Goal: Transaction & Acquisition: Book appointment/travel/reservation

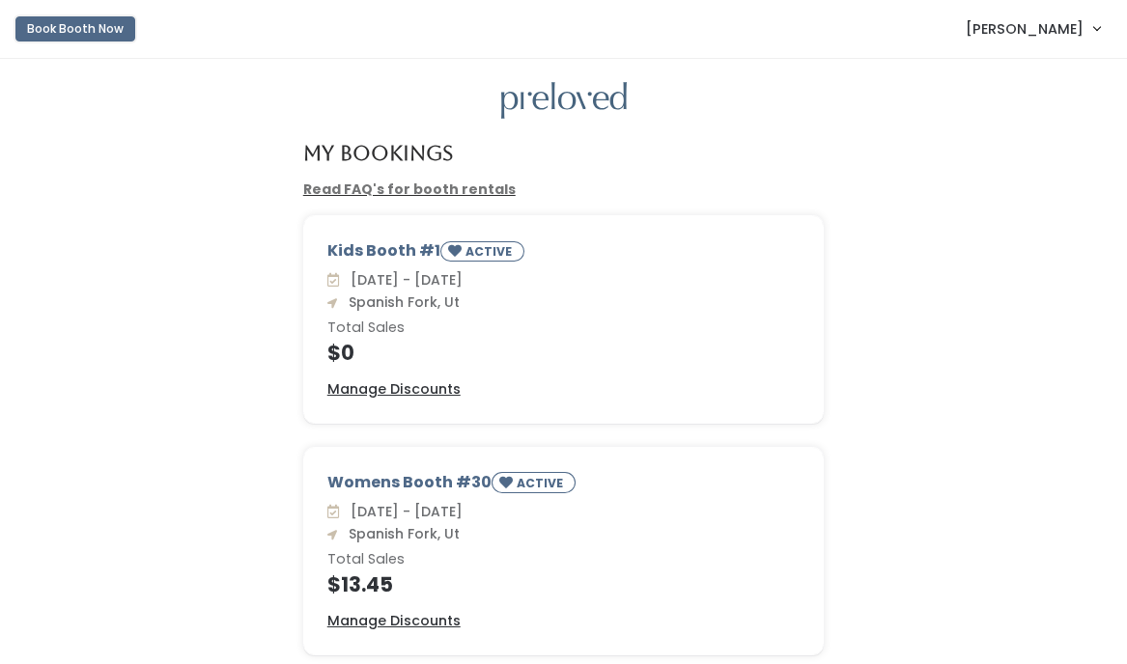
click at [117, 33] on button "Book Booth Now" at bounding box center [75, 28] width 120 height 25
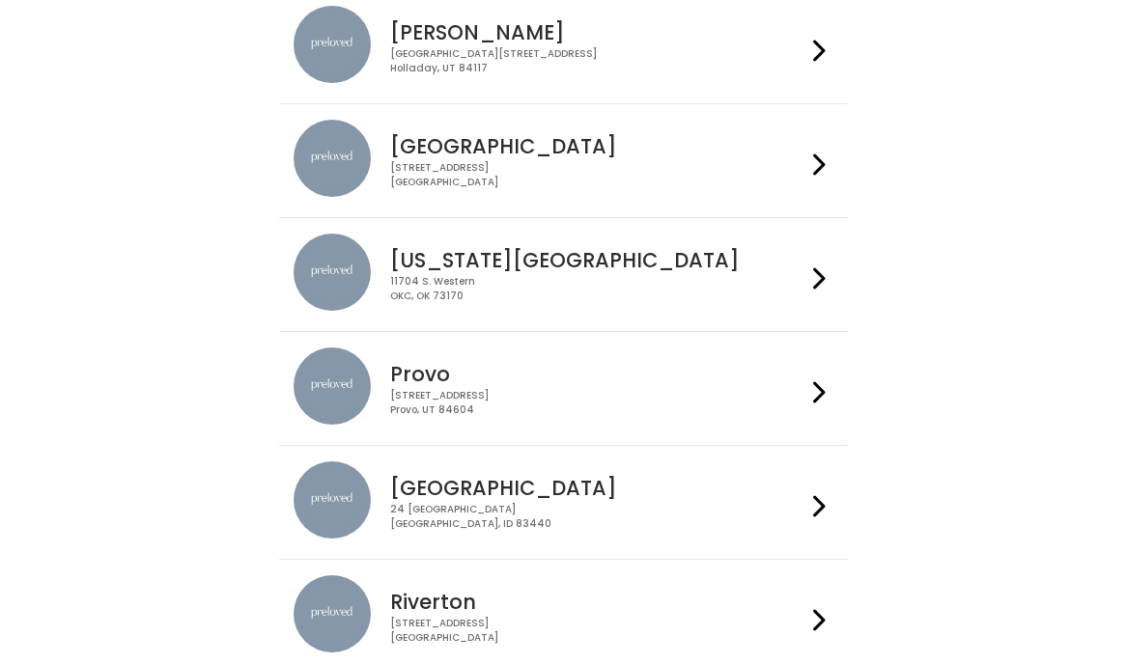
scroll to position [442, 0]
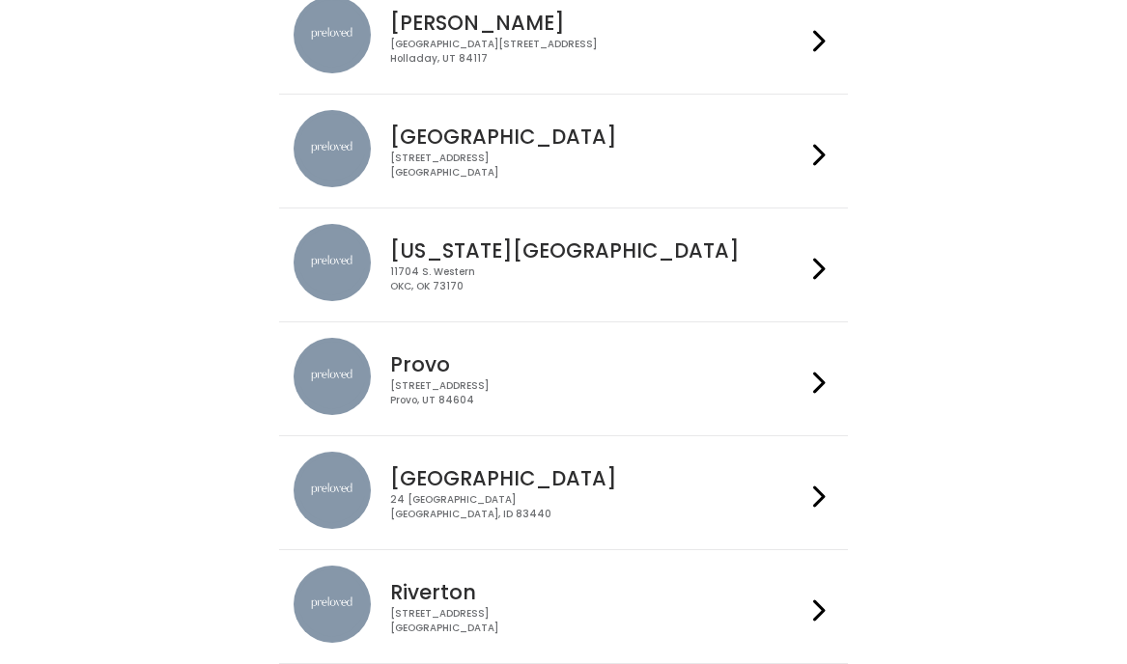
click at [762, 351] on div "Provo 230 W Cougar Blvd Provo, UT 84604" at bounding box center [593, 373] width 423 height 70
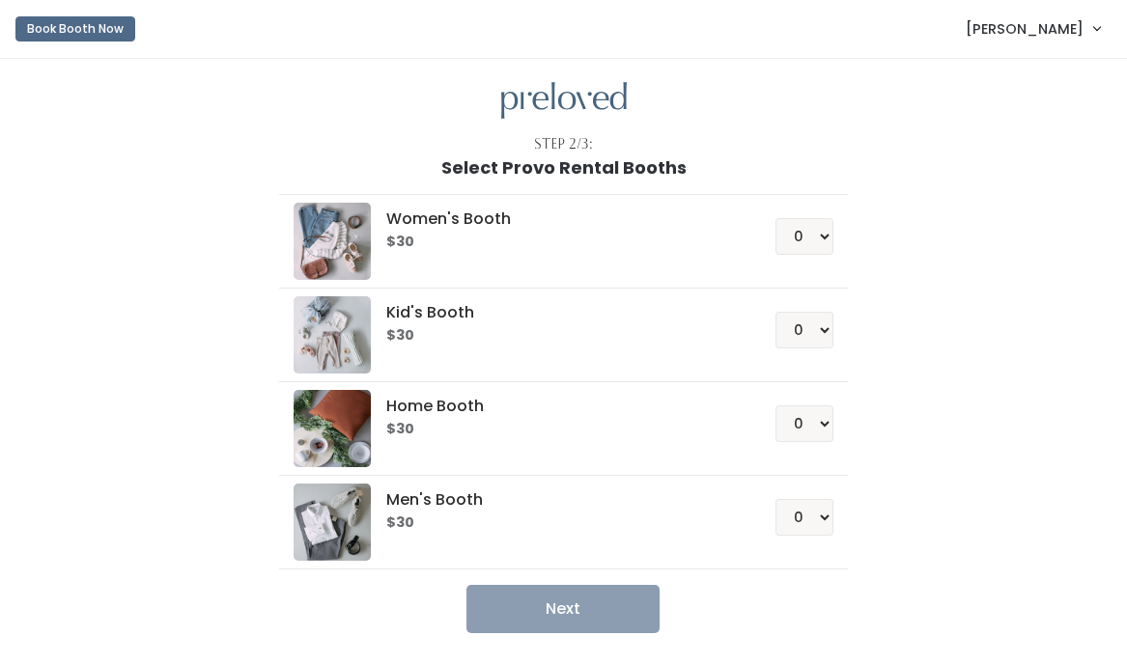
scroll to position [12, 0]
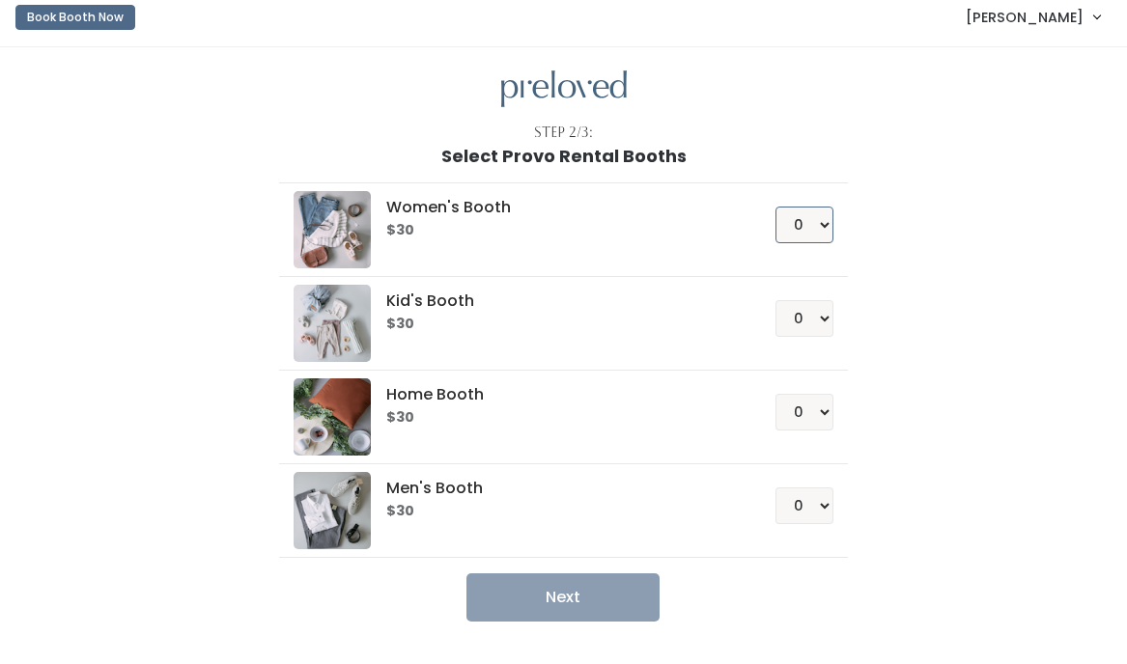
click at [805, 229] on select "0 1 2 3 4" at bounding box center [804, 225] width 58 height 37
select select "1"
click at [775, 207] on select "0 1 2 3 4" at bounding box center [804, 225] width 58 height 37
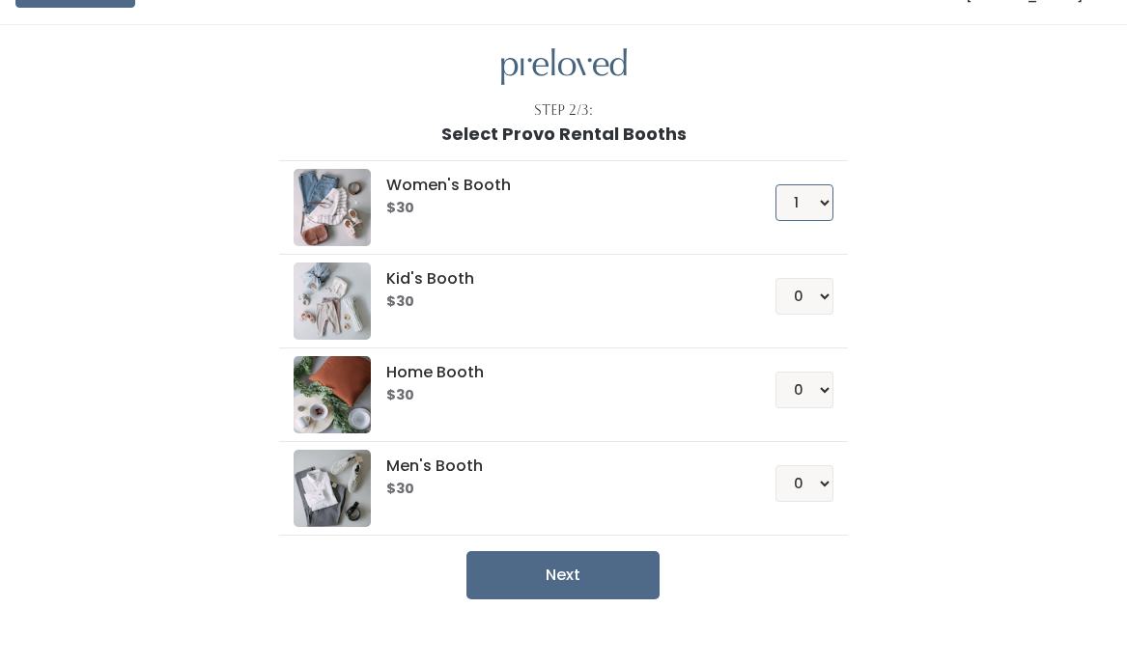
scroll to position [36, 0]
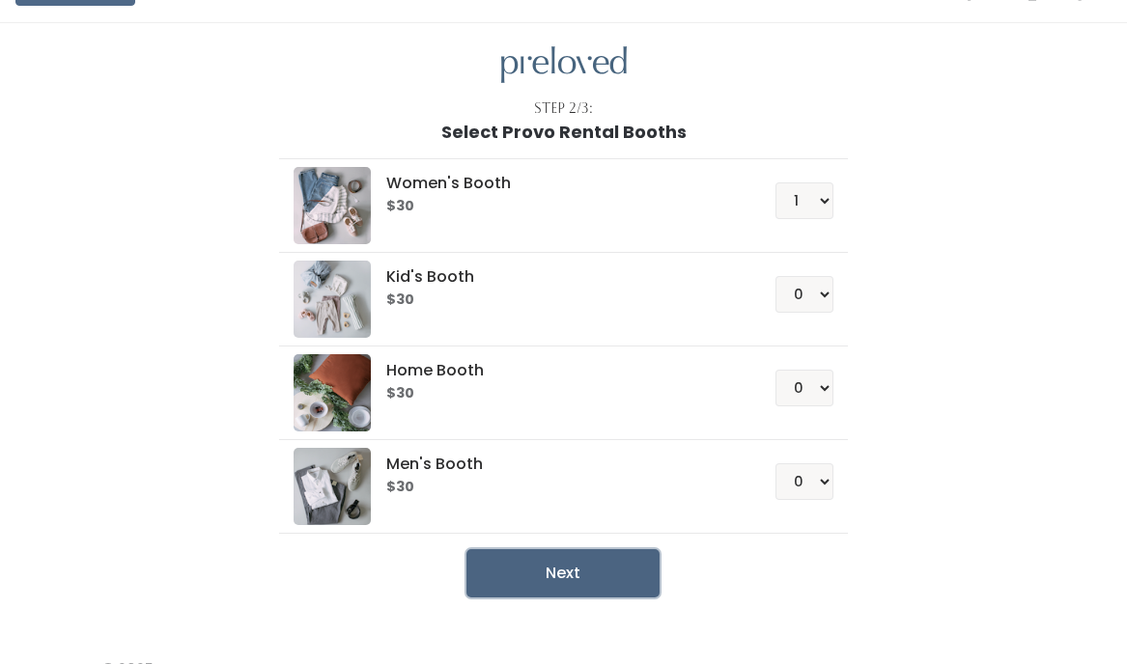
click at [625, 562] on button "Next" at bounding box center [562, 573] width 193 height 48
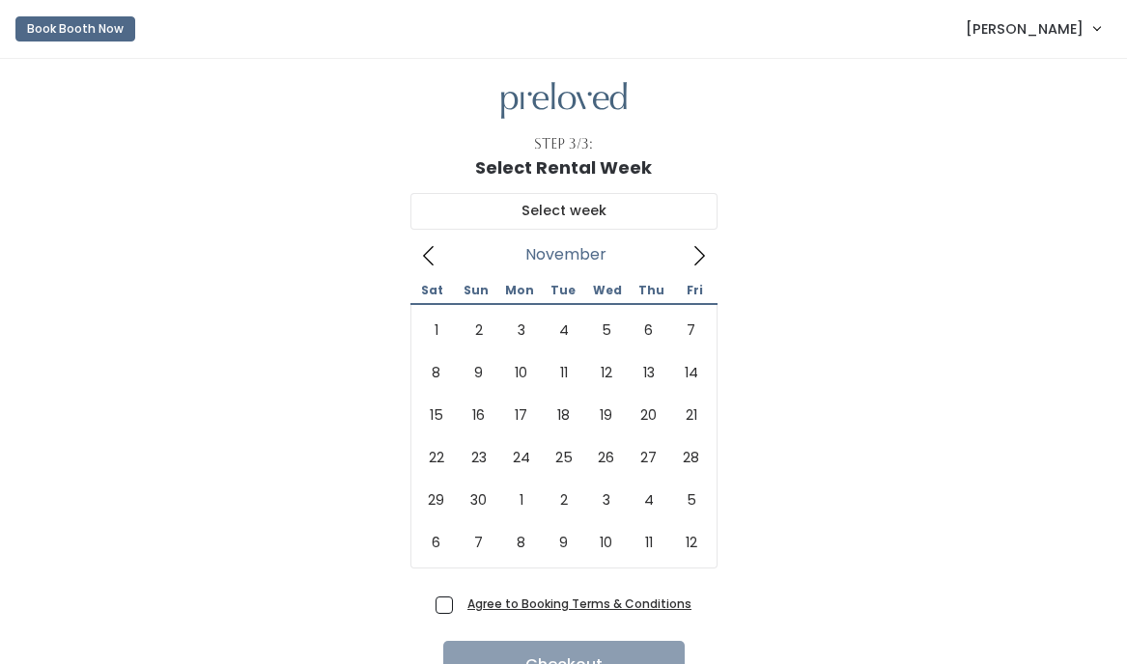
click at [690, 262] on icon at bounding box center [698, 255] width 21 height 21
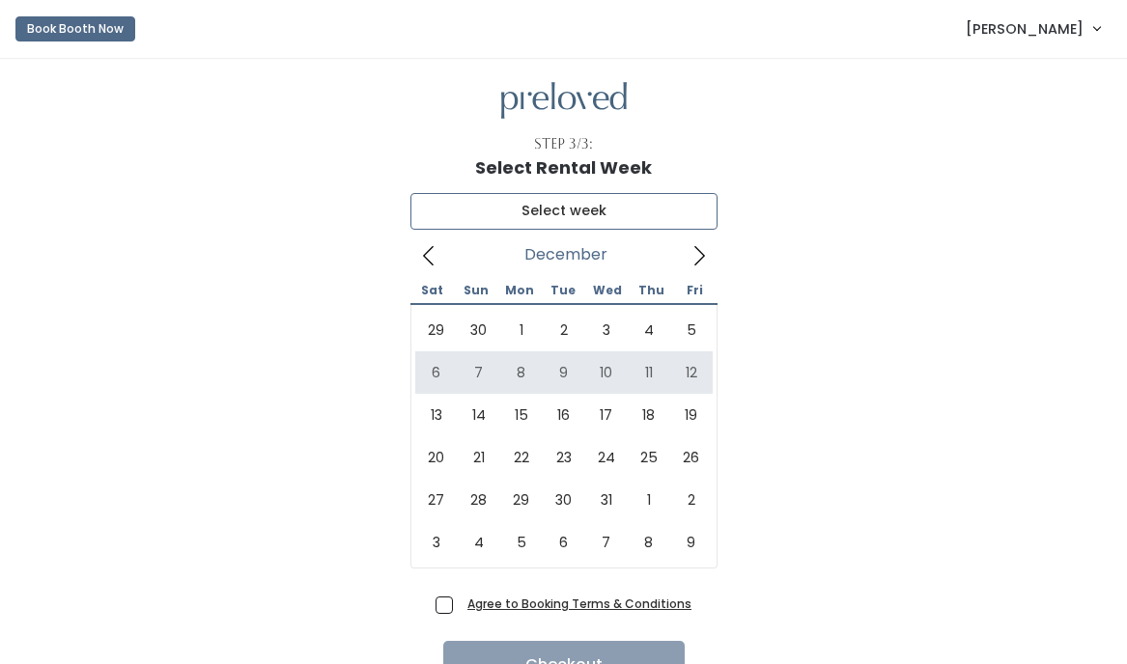
type input "December 6 to December 12"
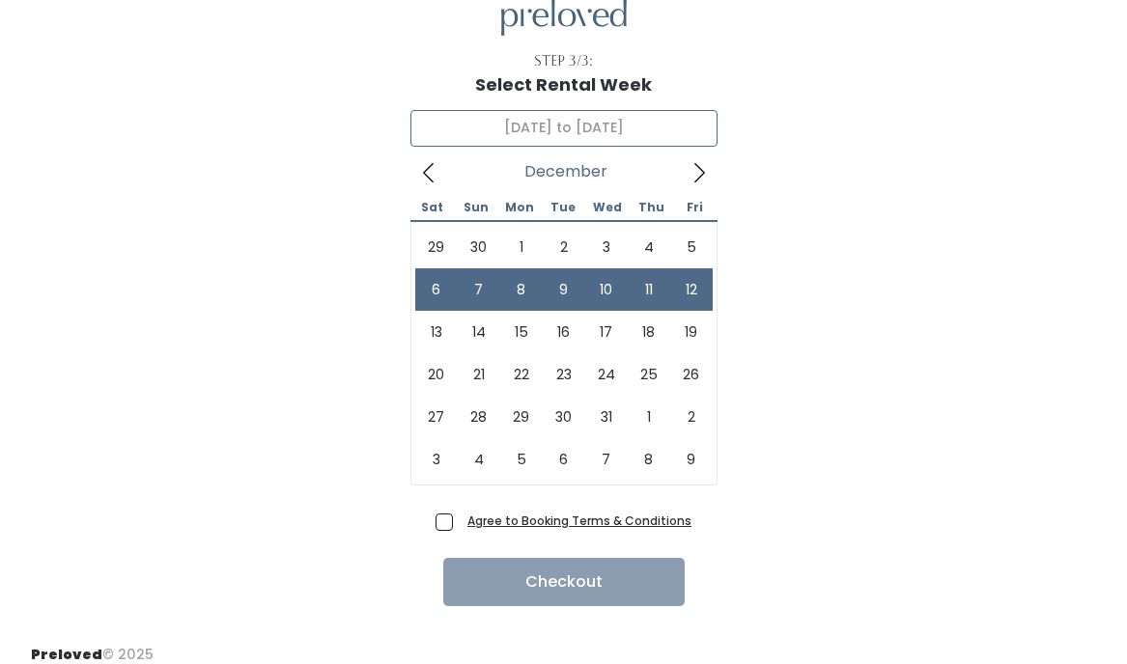
scroll to position [99, 0]
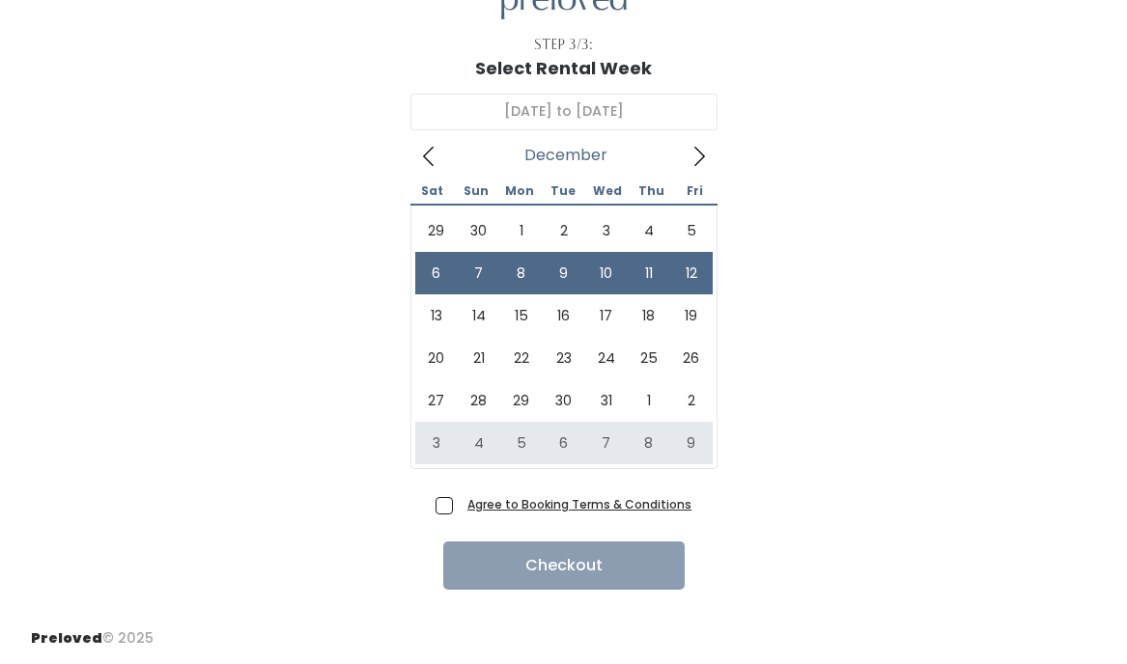
click at [460, 506] on span "Agree to Booking Terms & Conditions" at bounding box center [576, 503] width 232 height 19
click at [460, 506] on input "Agree to Booking Terms & Conditions" at bounding box center [466, 500] width 13 height 13
checkbox input "true"
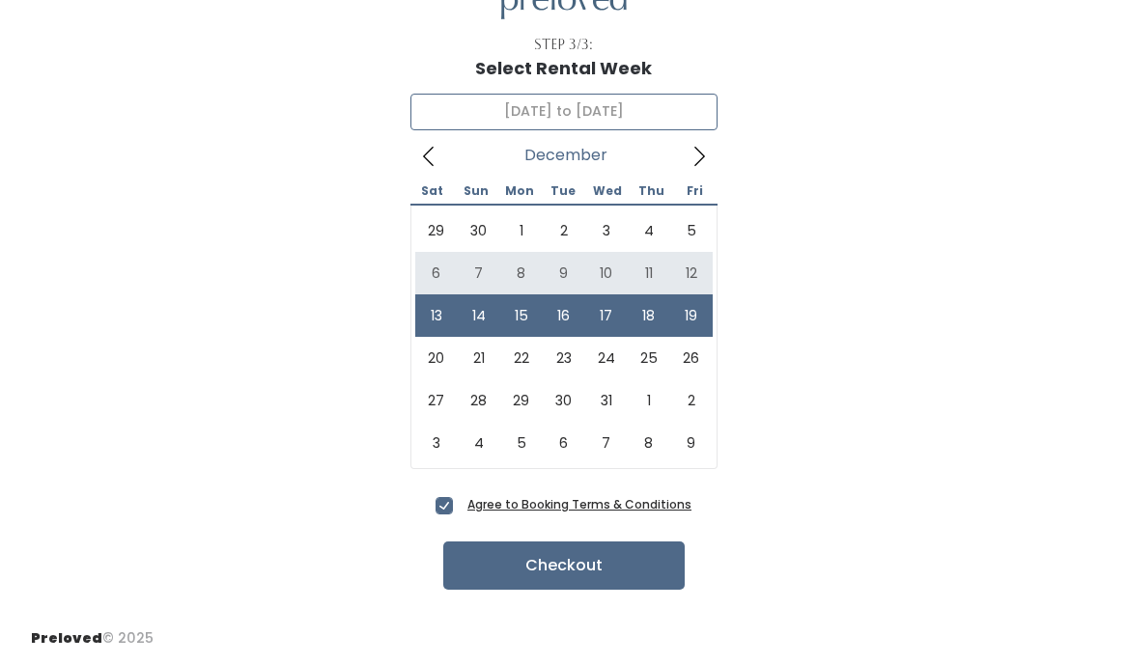
type input "December 6 to December 12"
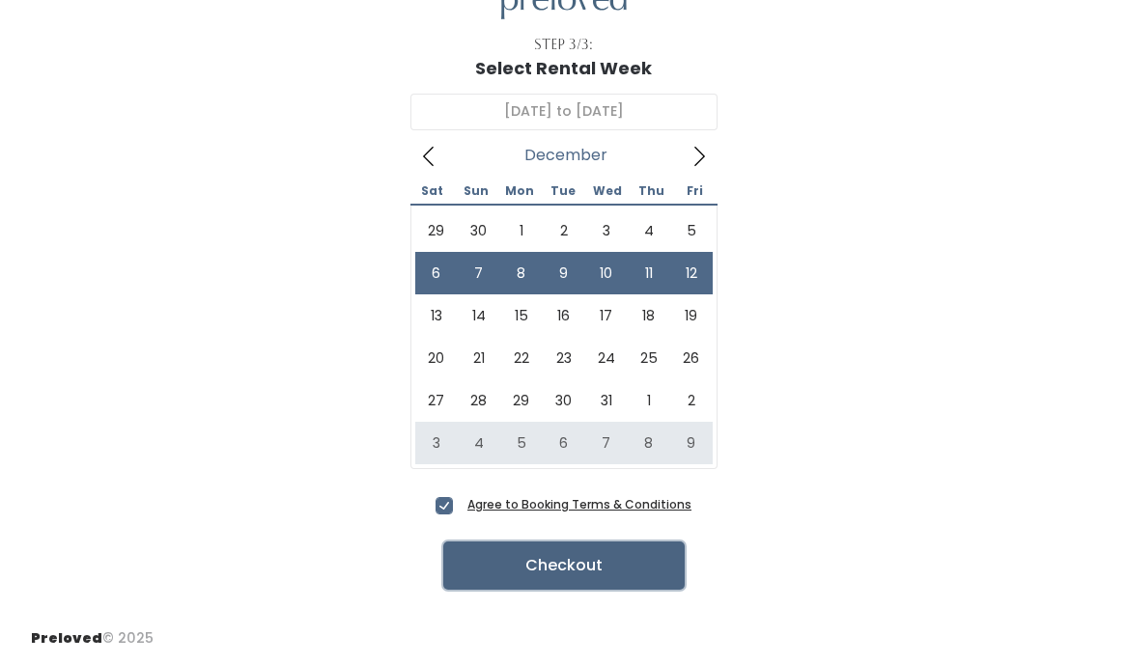
click at [536, 572] on button "Checkout" at bounding box center [563, 566] width 241 height 48
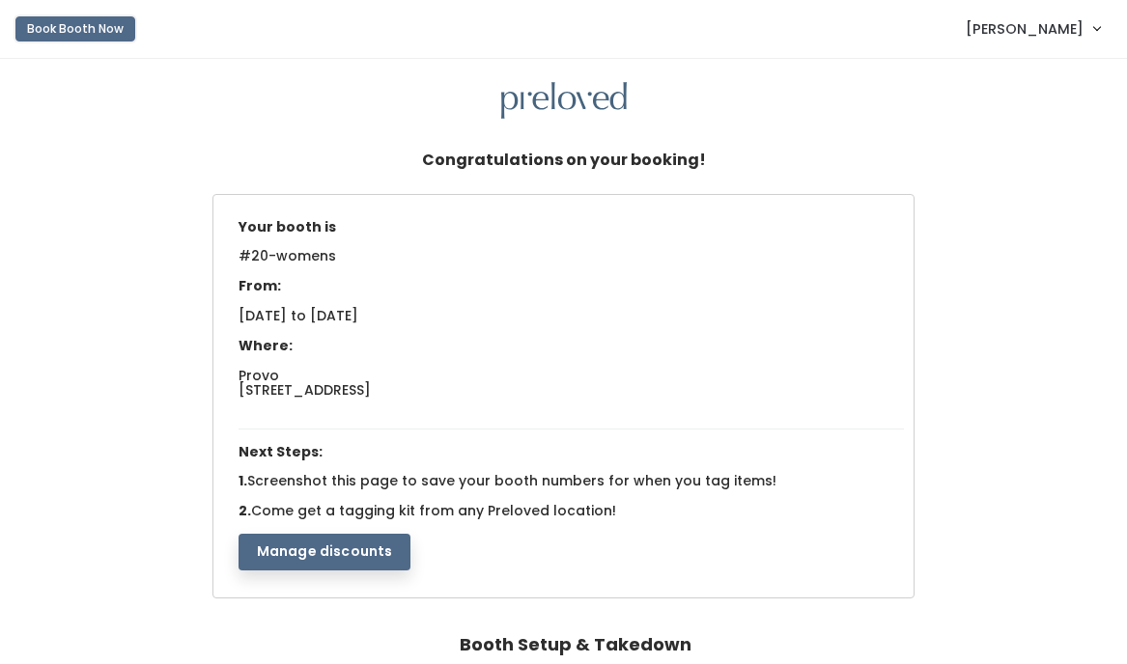
click at [112, 31] on button "Book Booth Now" at bounding box center [75, 28] width 120 height 25
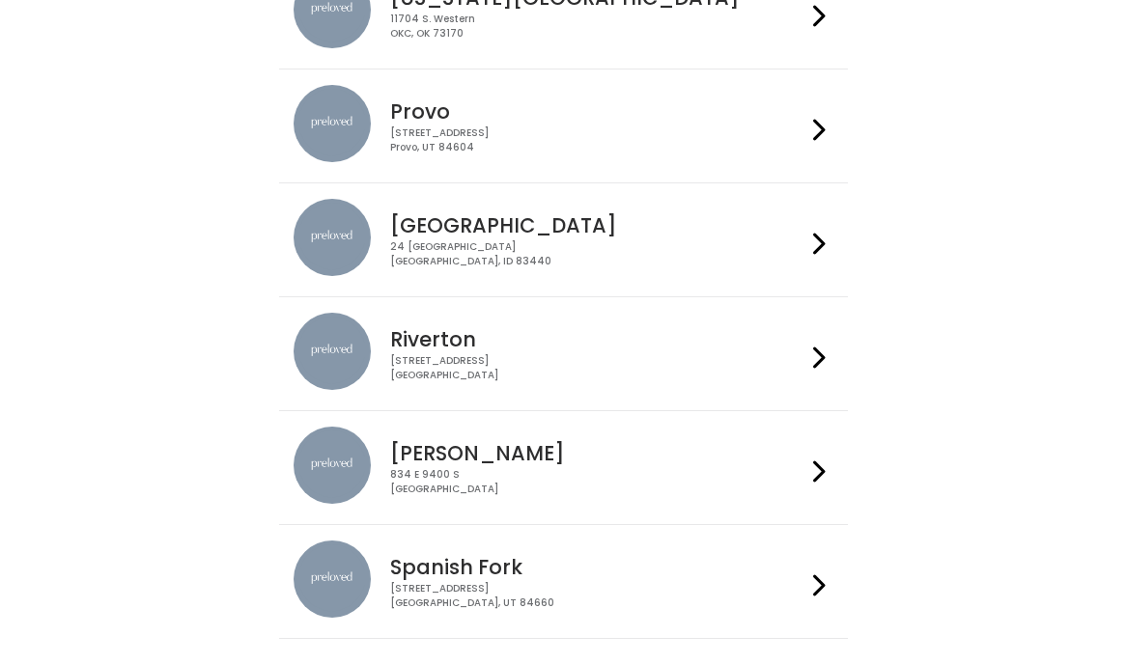
scroll to position [696, 0]
click at [597, 146] on div "[STREET_ADDRESS]" at bounding box center [597, 140] width 415 height 28
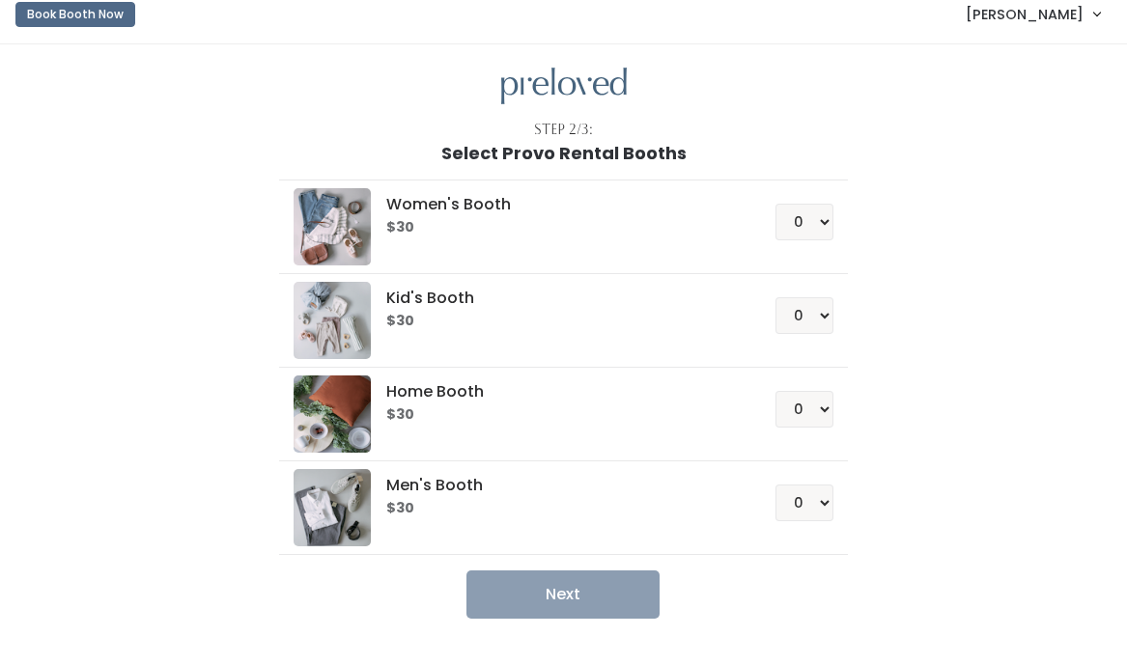
scroll to position [15, 0]
click at [815, 223] on select "0 1 2 3 4" at bounding box center [804, 221] width 58 height 37
select select "1"
click at [775, 203] on select "0 1 2 3 4" at bounding box center [804, 221] width 58 height 37
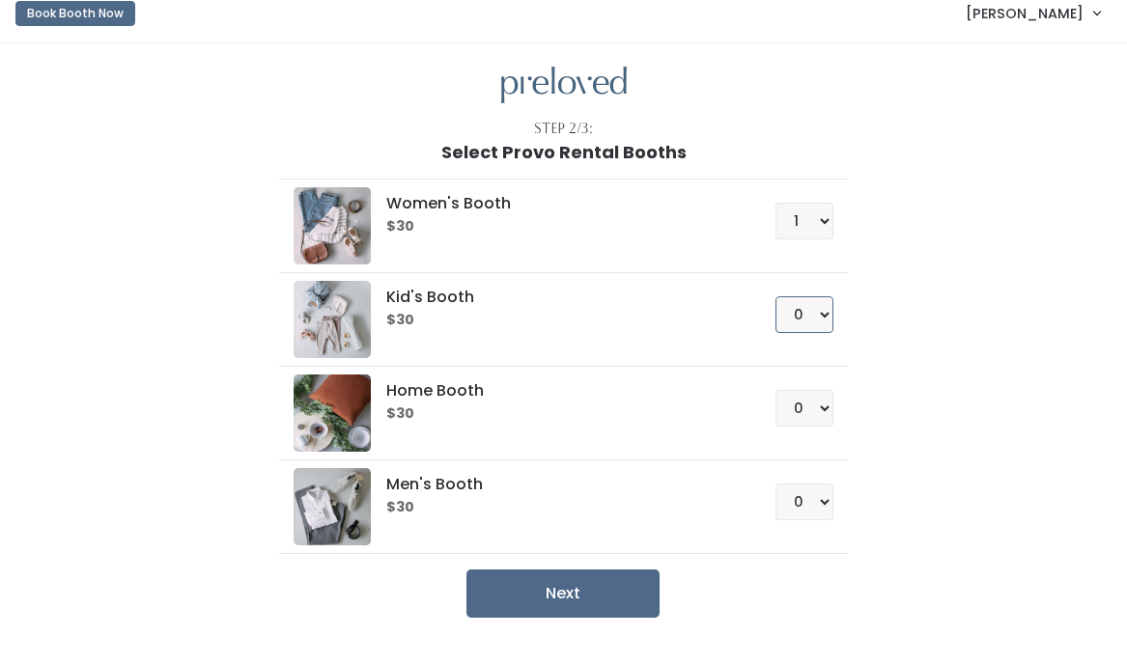
click at [801, 311] on select "0 1 2 3 4" at bounding box center [804, 314] width 58 height 37
select select "1"
click at [775, 296] on select "0 1 2 3 4" at bounding box center [804, 314] width 58 height 37
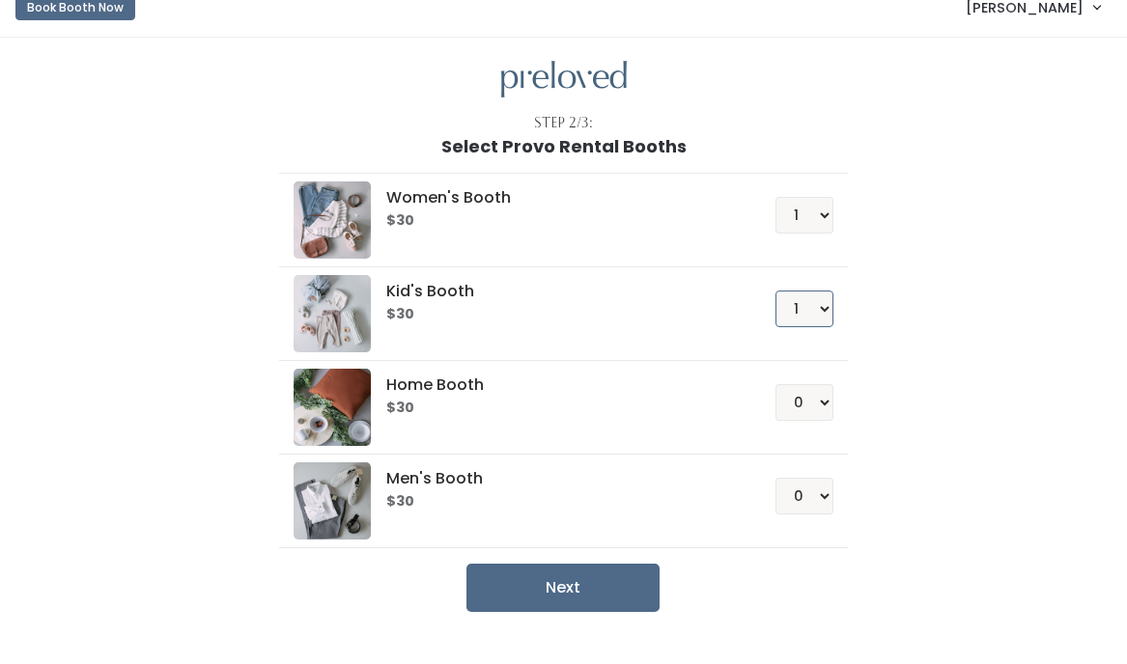
scroll to position [24, 0]
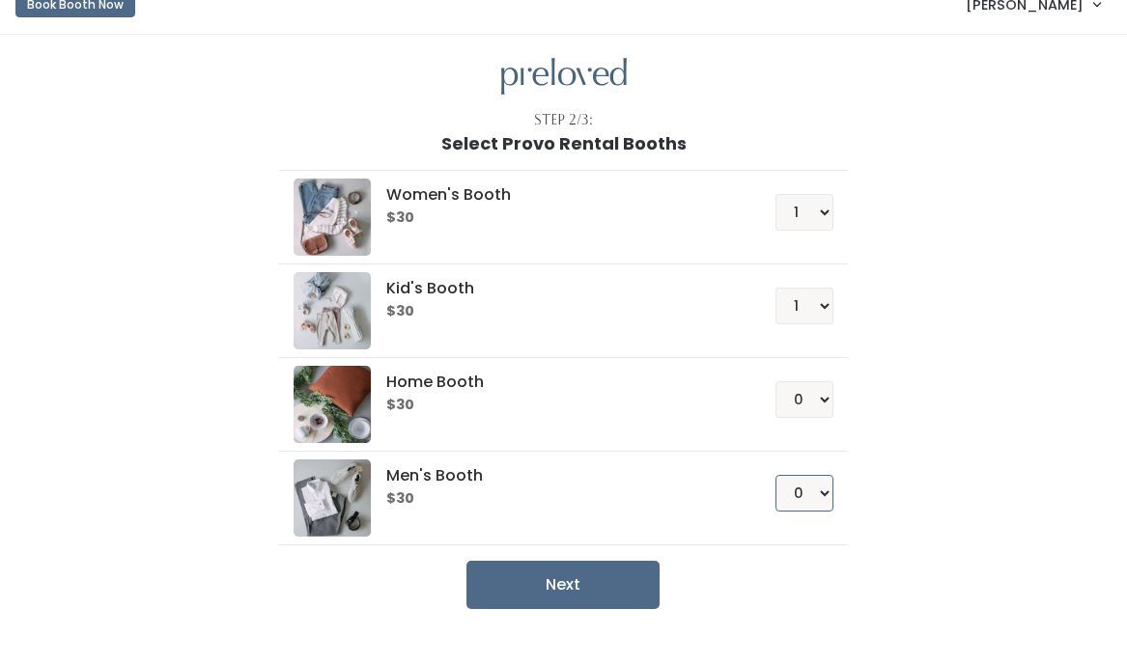
click at [822, 496] on select "0 1 2 3 4" at bounding box center [804, 493] width 58 height 37
select select "1"
click at [775, 475] on select "0 1 2 3 4" at bounding box center [804, 493] width 58 height 37
click at [579, 581] on button "Next" at bounding box center [562, 585] width 193 height 48
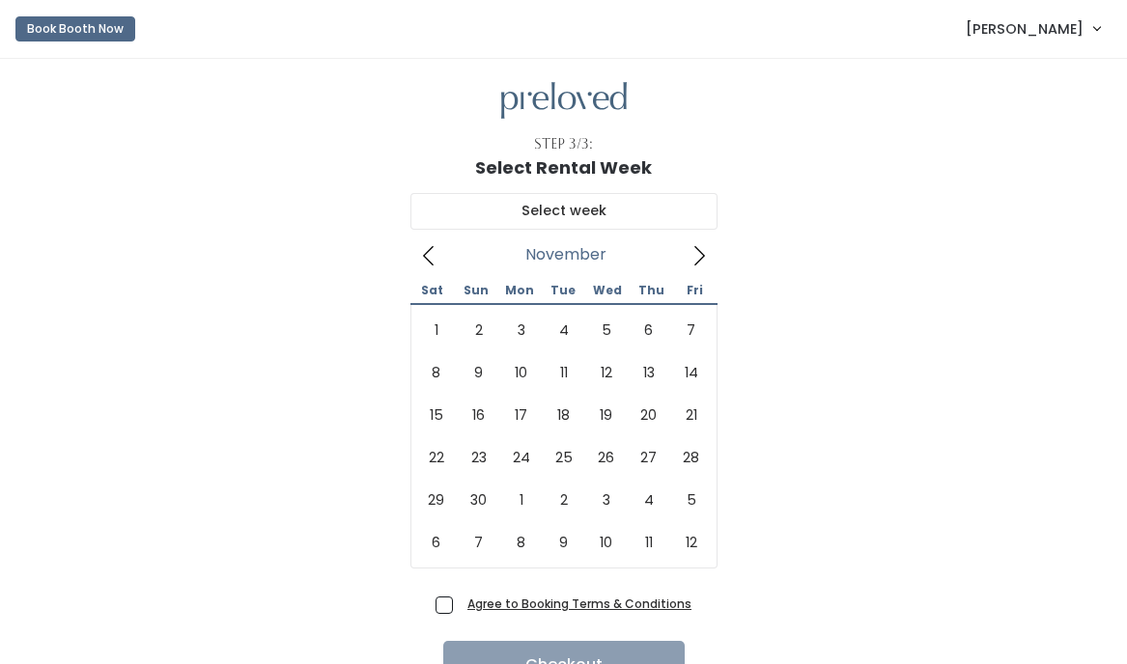
click at [700, 243] on span at bounding box center [699, 254] width 37 height 31
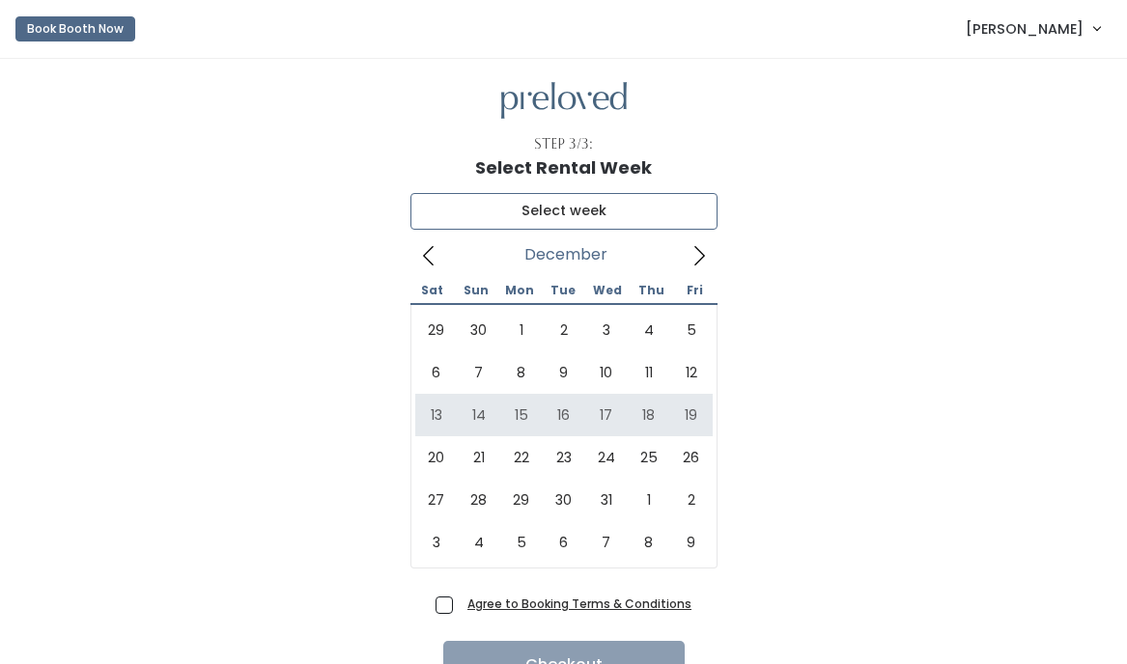
type input "[DATE] to [DATE]"
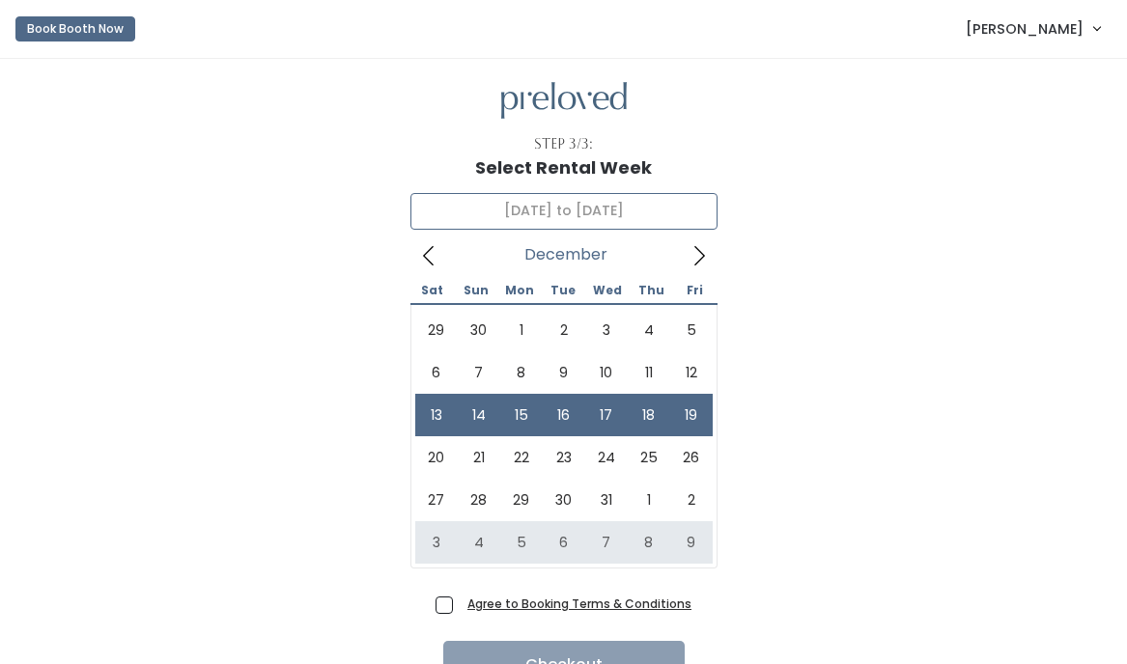
scroll to position [37, 0]
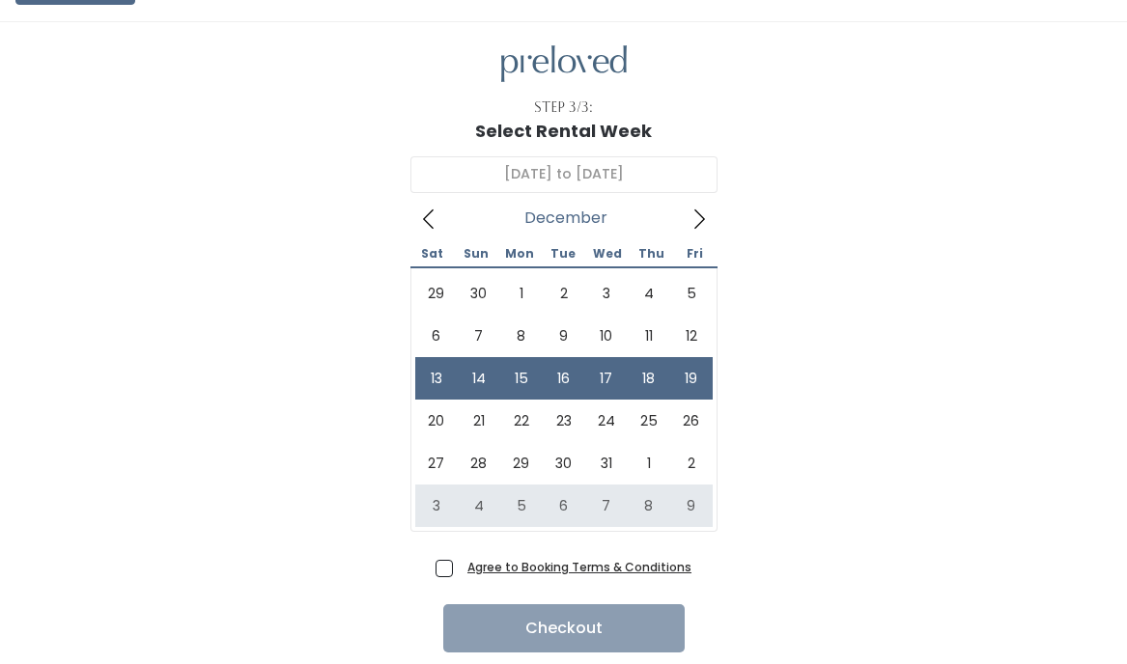
click at [460, 566] on span "Agree to Booking Terms & Conditions" at bounding box center [576, 566] width 232 height 19
click at [460, 566] on input "Agree to Booking Terms & Conditions" at bounding box center [466, 563] width 13 height 13
checkbox input "true"
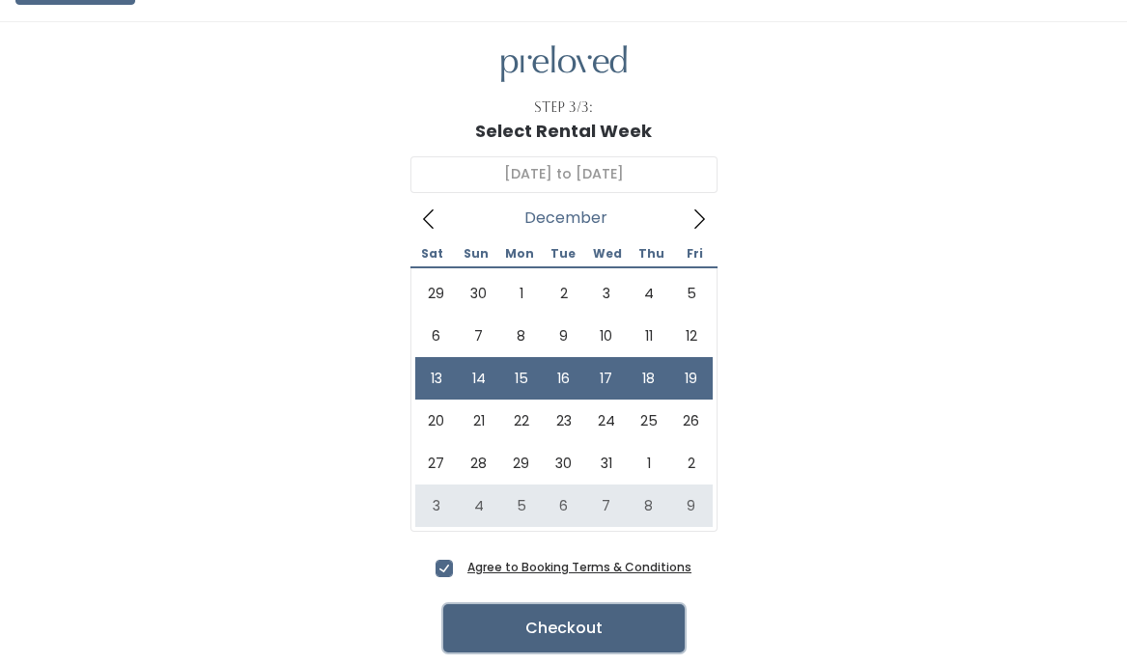
click at [493, 624] on button "Checkout" at bounding box center [563, 628] width 241 height 48
